Goal: Task Accomplishment & Management: Use online tool/utility

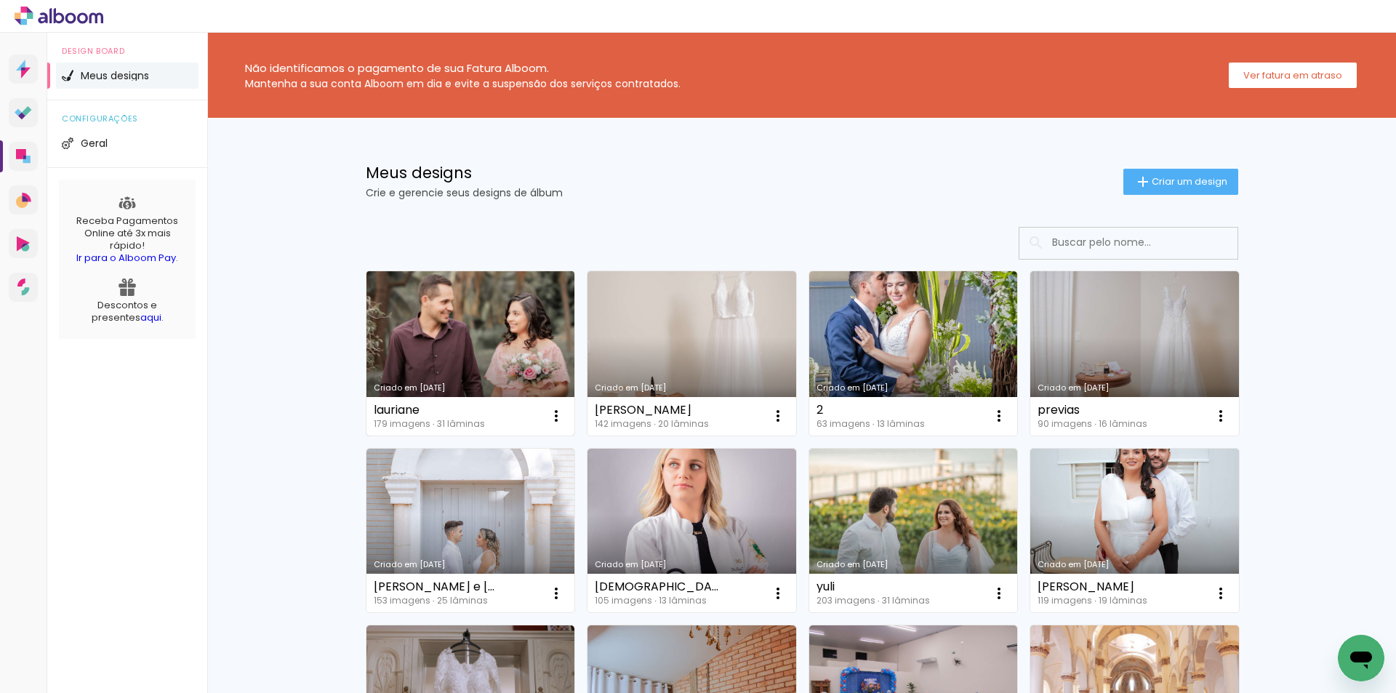
click at [474, 302] on link "Criado em [DATE]" at bounding box center [470, 353] width 209 height 164
